Goal: Navigation & Orientation: Find specific page/section

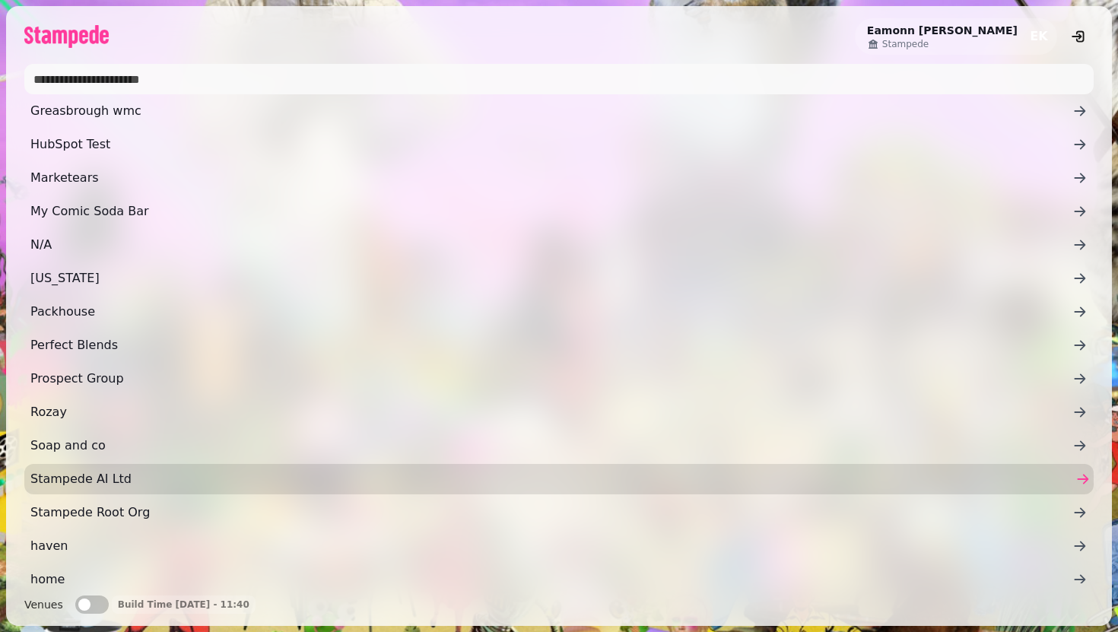
scroll to position [220, 0]
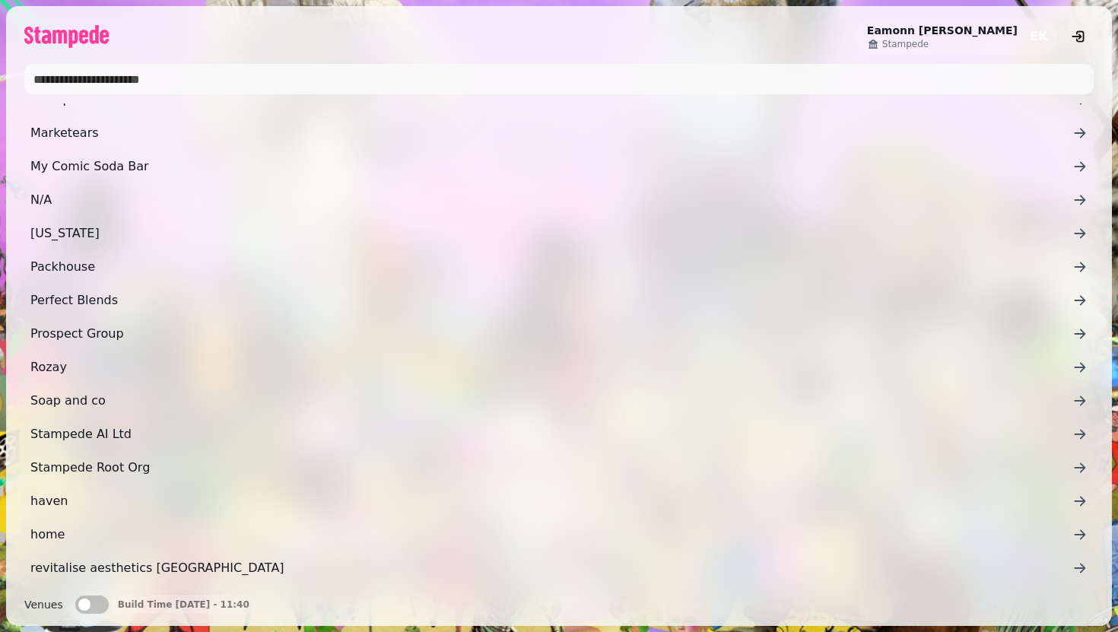
click at [180, 436] on span "Stampede AI Ltd" at bounding box center [551, 434] width 1042 height 18
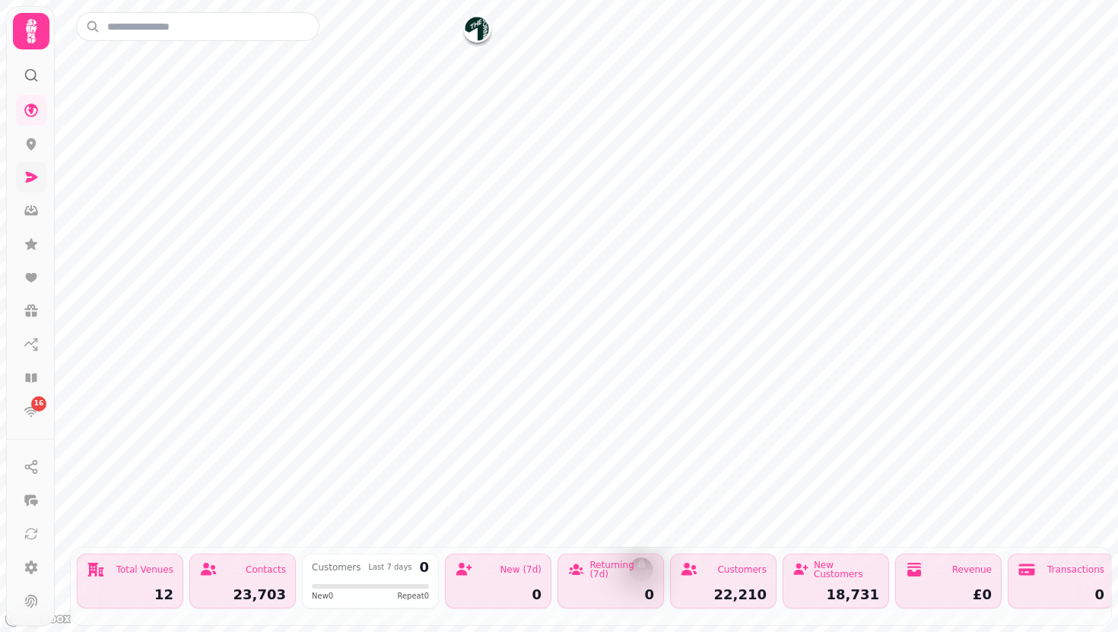
click at [21, 174] on link at bounding box center [31, 177] width 30 height 30
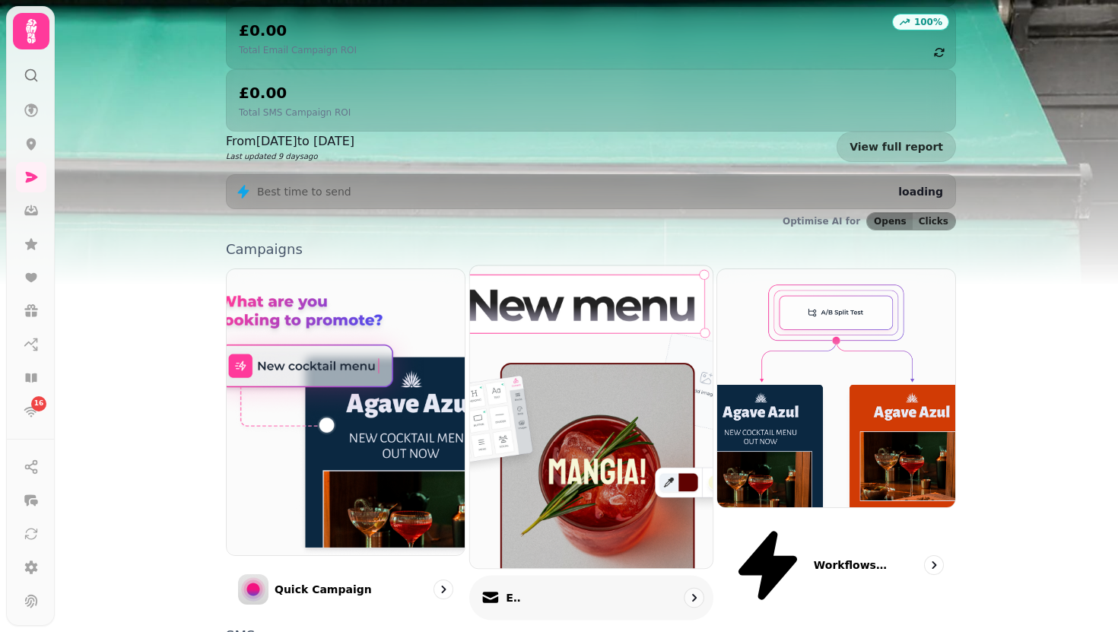
scroll to position [317, 0]
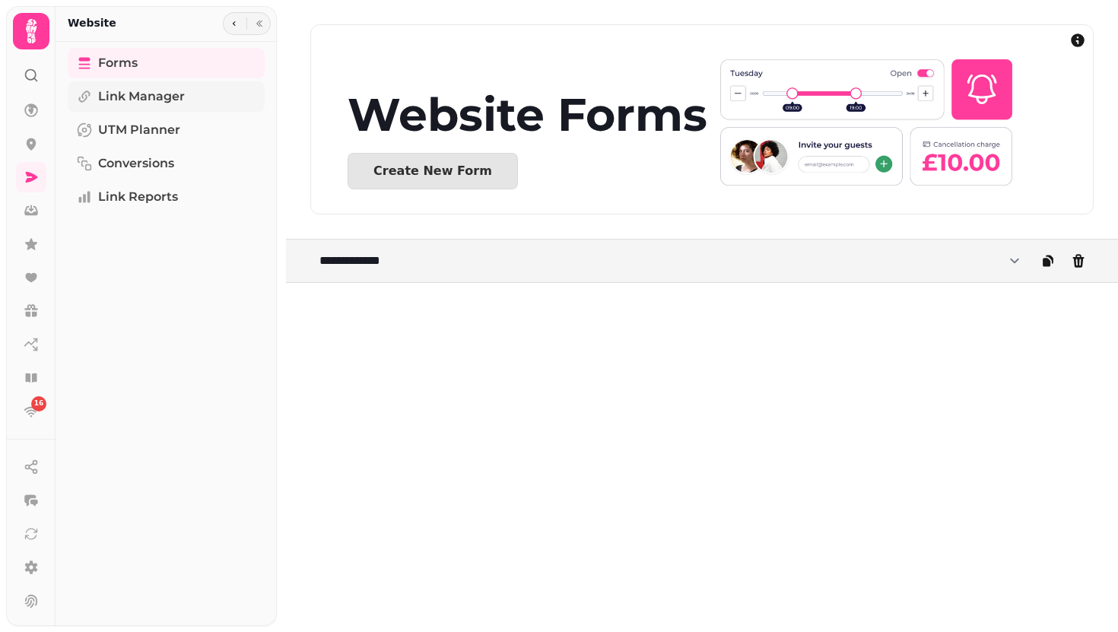
click at [138, 102] on span "Link Manager" at bounding box center [141, 96] width 87 height 18
select select "**"
